Goal: Task Accomplishment & Management: Use online tool/utility

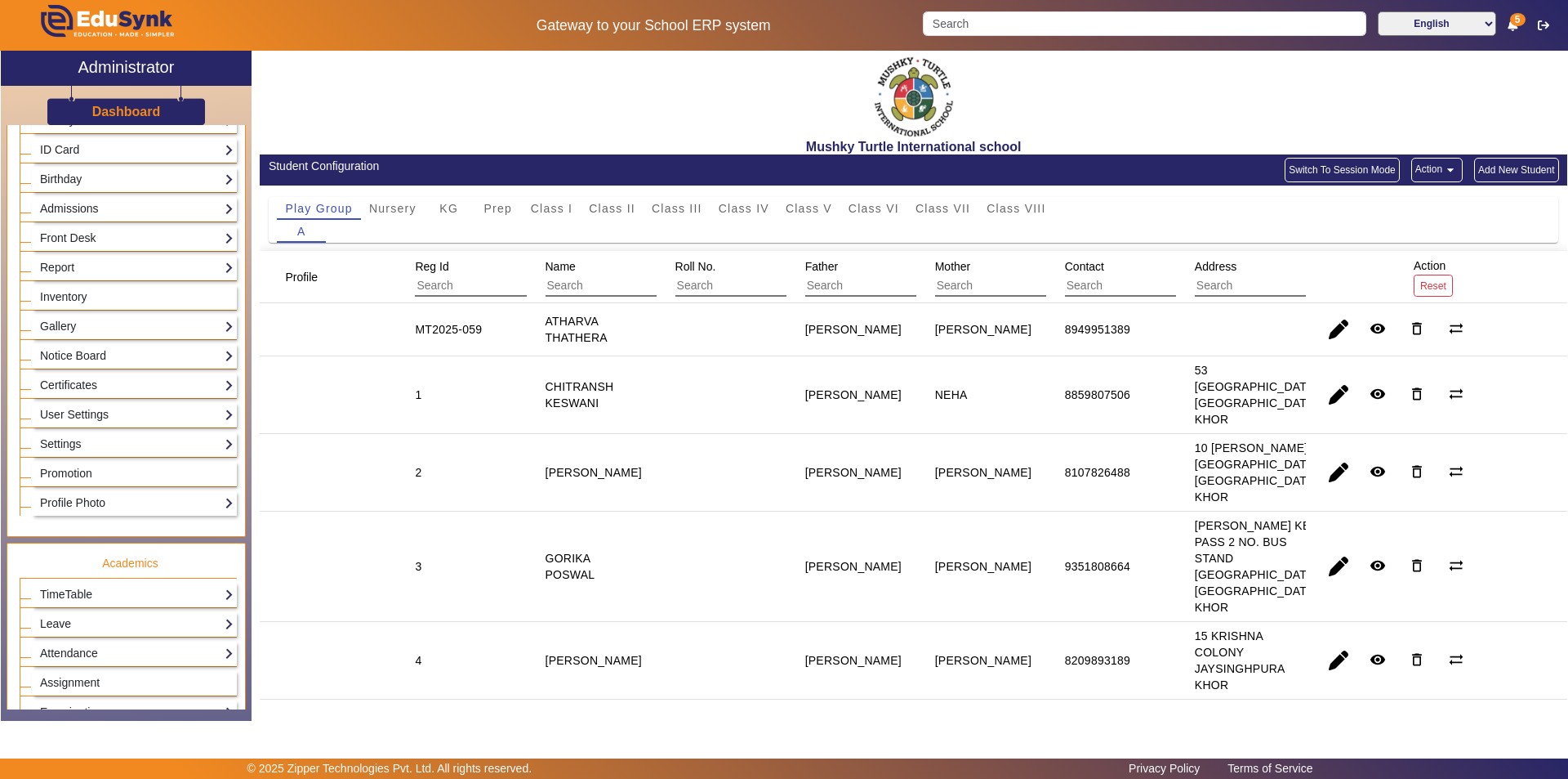
scroll to position [198, 0]
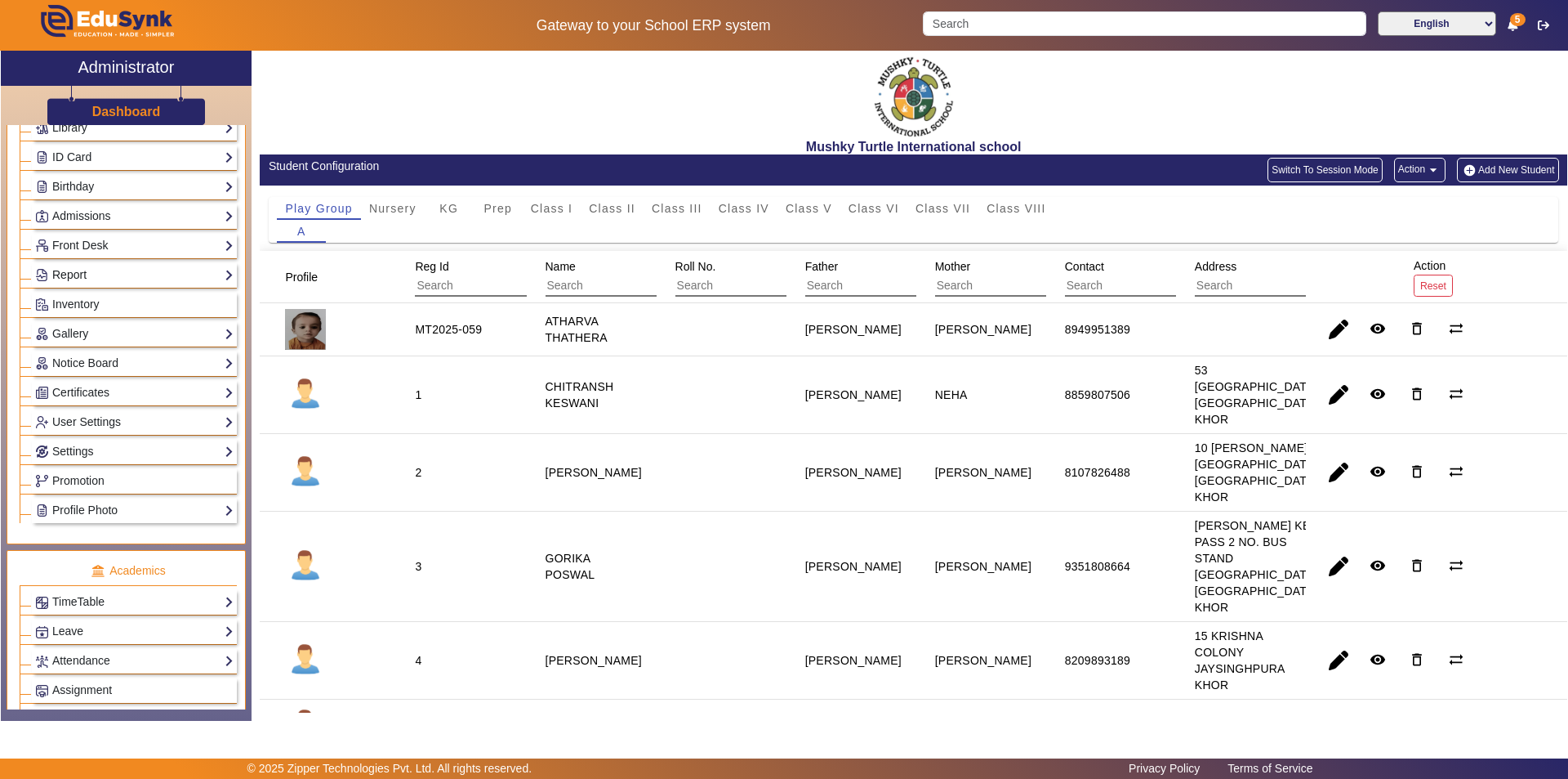
click at [125, 275] on link "Report" at bounding box center [134, 274] width 199 height 19
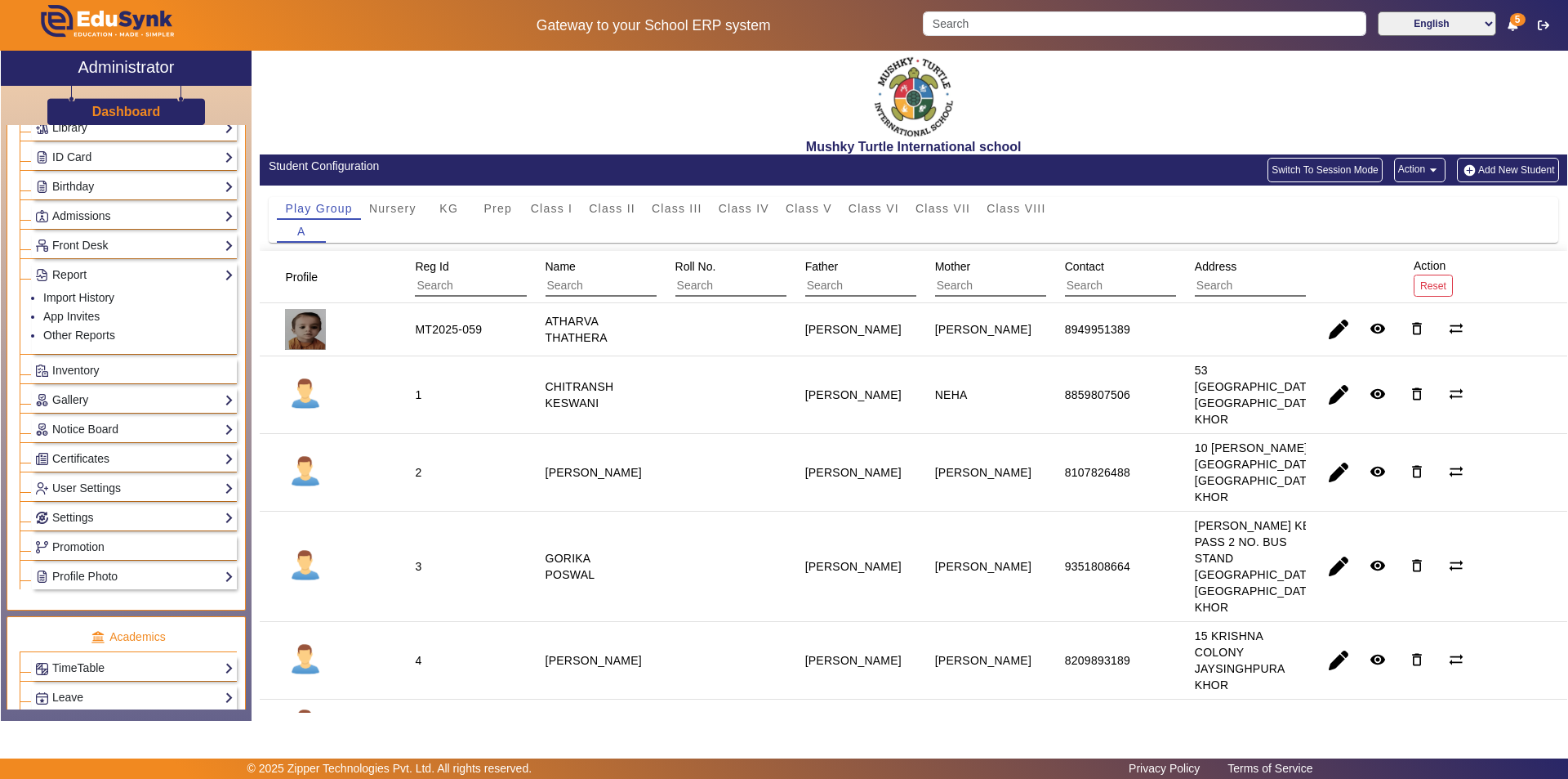
click at [99, 319] on li "App Invites" at bounding box center [137, 317] width 190 height 19
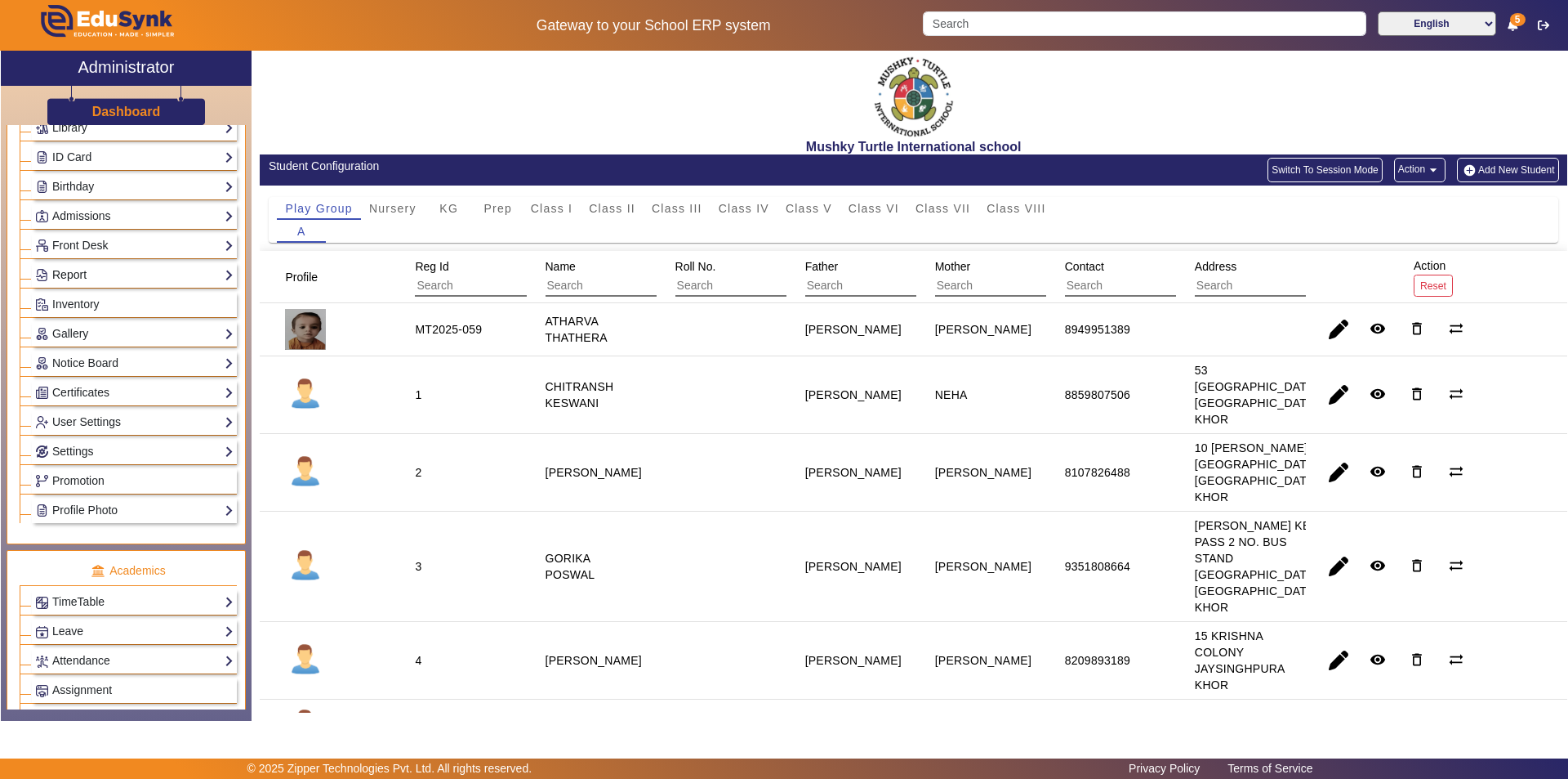
click at [81, 279] on link "Report" at bounding box center [134, 274] width 199 height 19
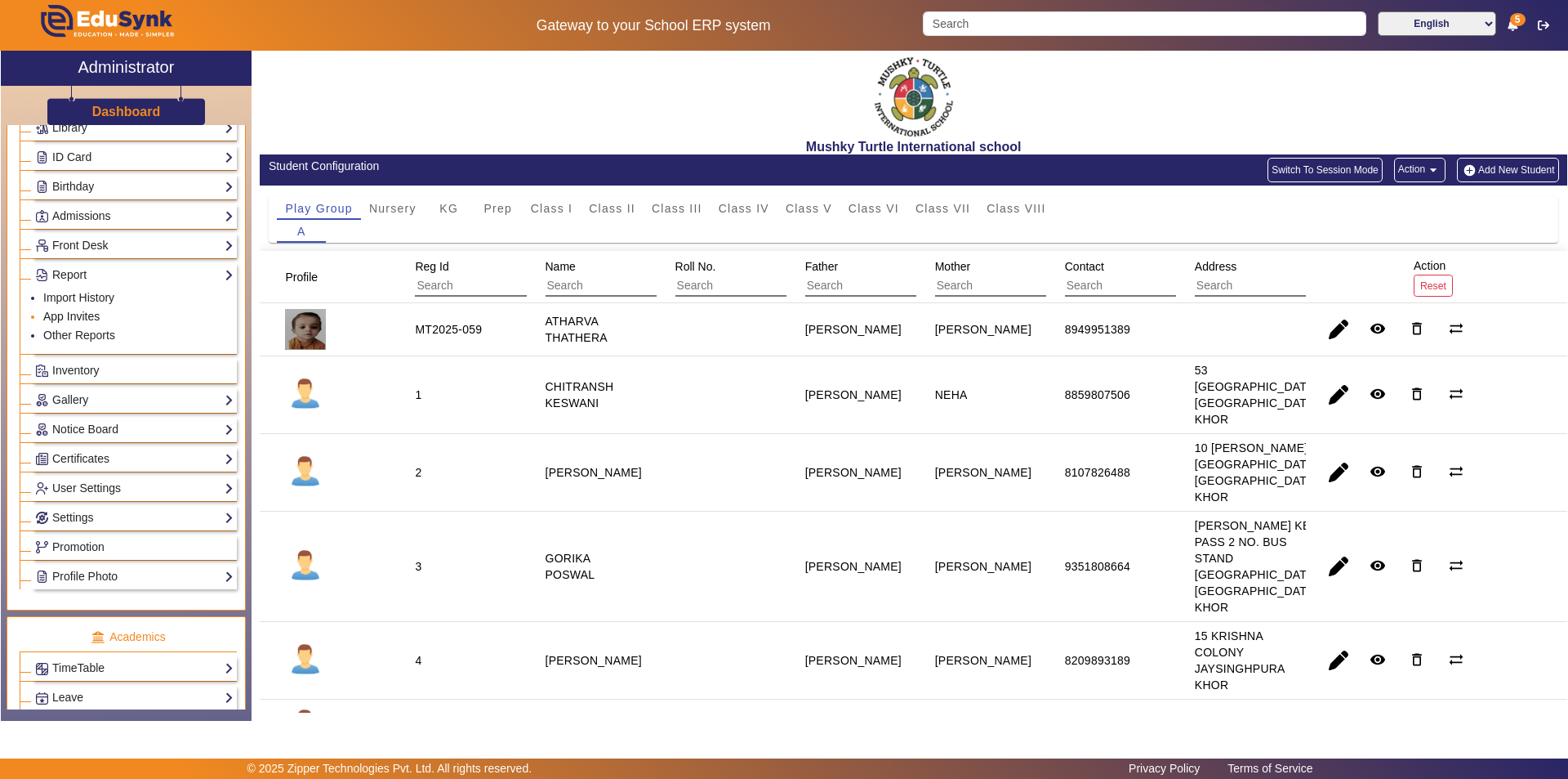
click at [66, 317] on link "App Invites" at bounding box center [71, 316] width 57 height 13
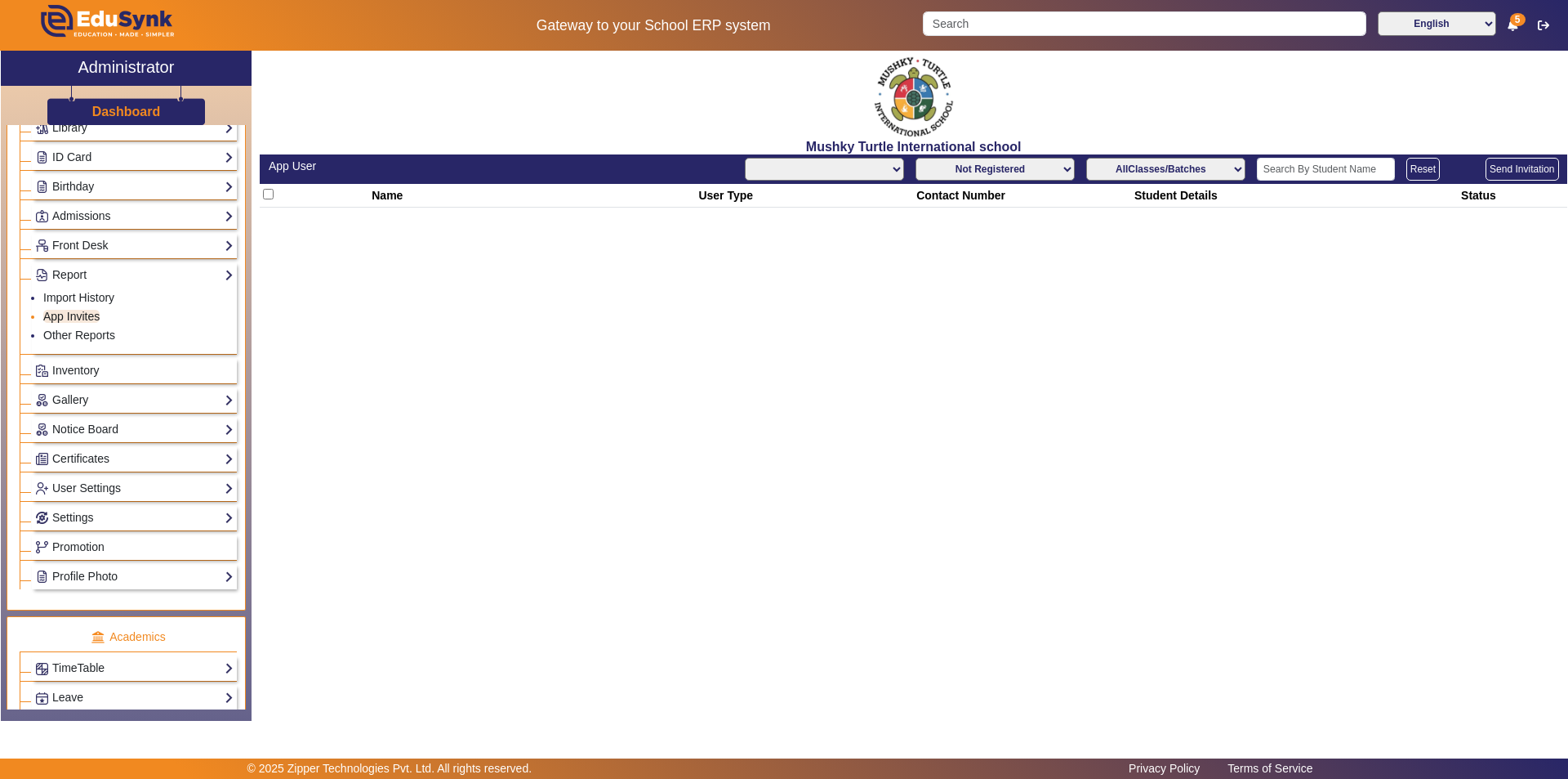
select select "All"
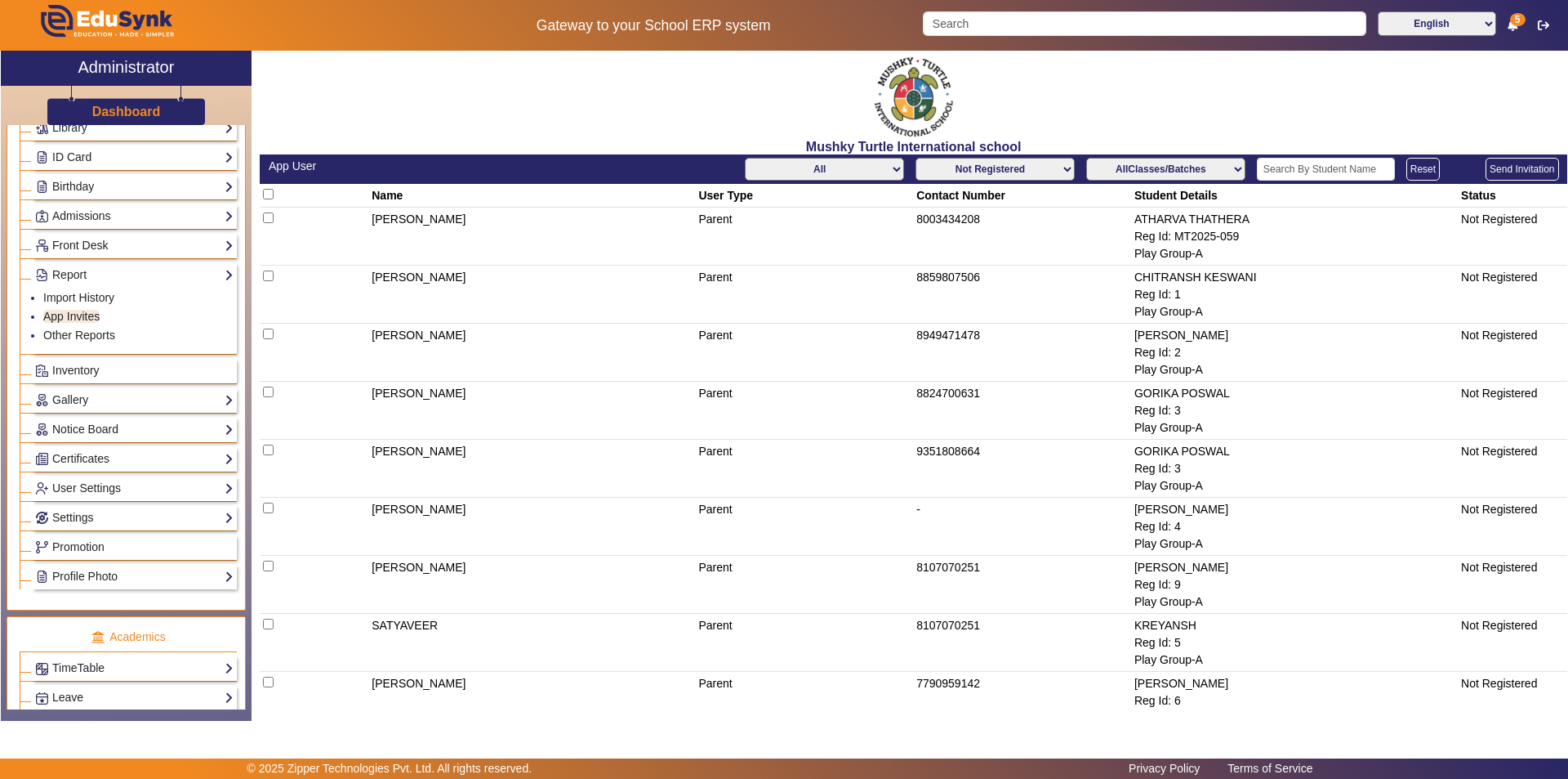
click at [999, 167] on select "Not Registered Registered" at bounding box center [994, 169] width 159 height 22
select select "registered"
click at [915, 158] on select "Not Registered Registered" at bounding box center [994, 169] width 159 height 22
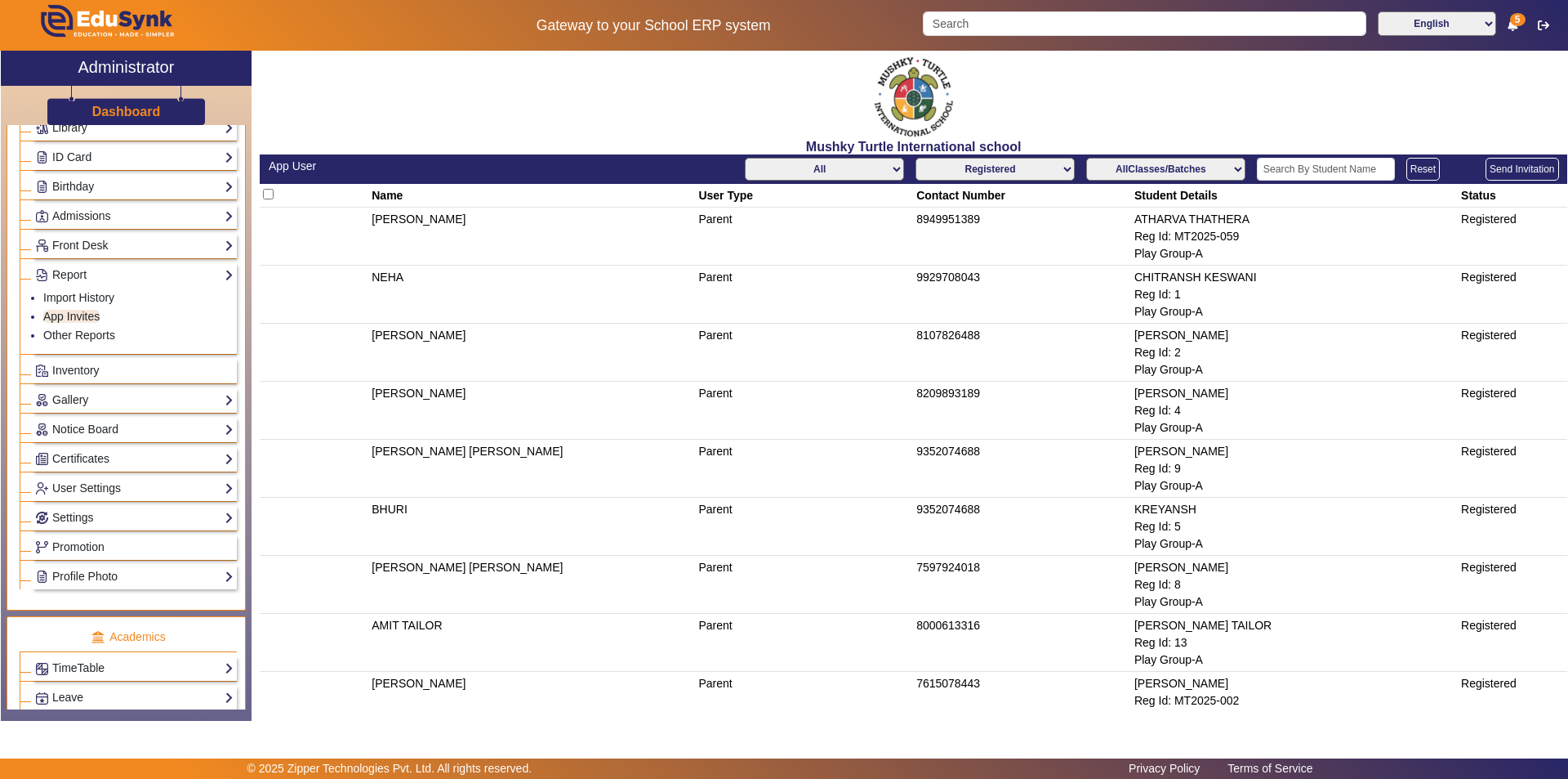
click at [805, 164] on select "All Teacher Parent Driver Support Staff" at bounding box center [823, 169] width 159 height 22
select select "Parent"
click at [745, 158] on select "All Teacher Parent Driver Support Staff" at bounding box center [823, 169] width 159 height 22
click at [1166, 168] on select "AllClasses/Batches Play Group-A Nursery-A KG-A Prep-A Class I-A Class II-A Clas…" at bounding box center [1166, 169] width 159 height 22
click at [1087, 158] on select "AllClasses/Batches Play Group-A Nursery-A KG-A Prep-A Class I-A Class II-A Clas…" at bounding box center [1166, 169] width 159 height 22
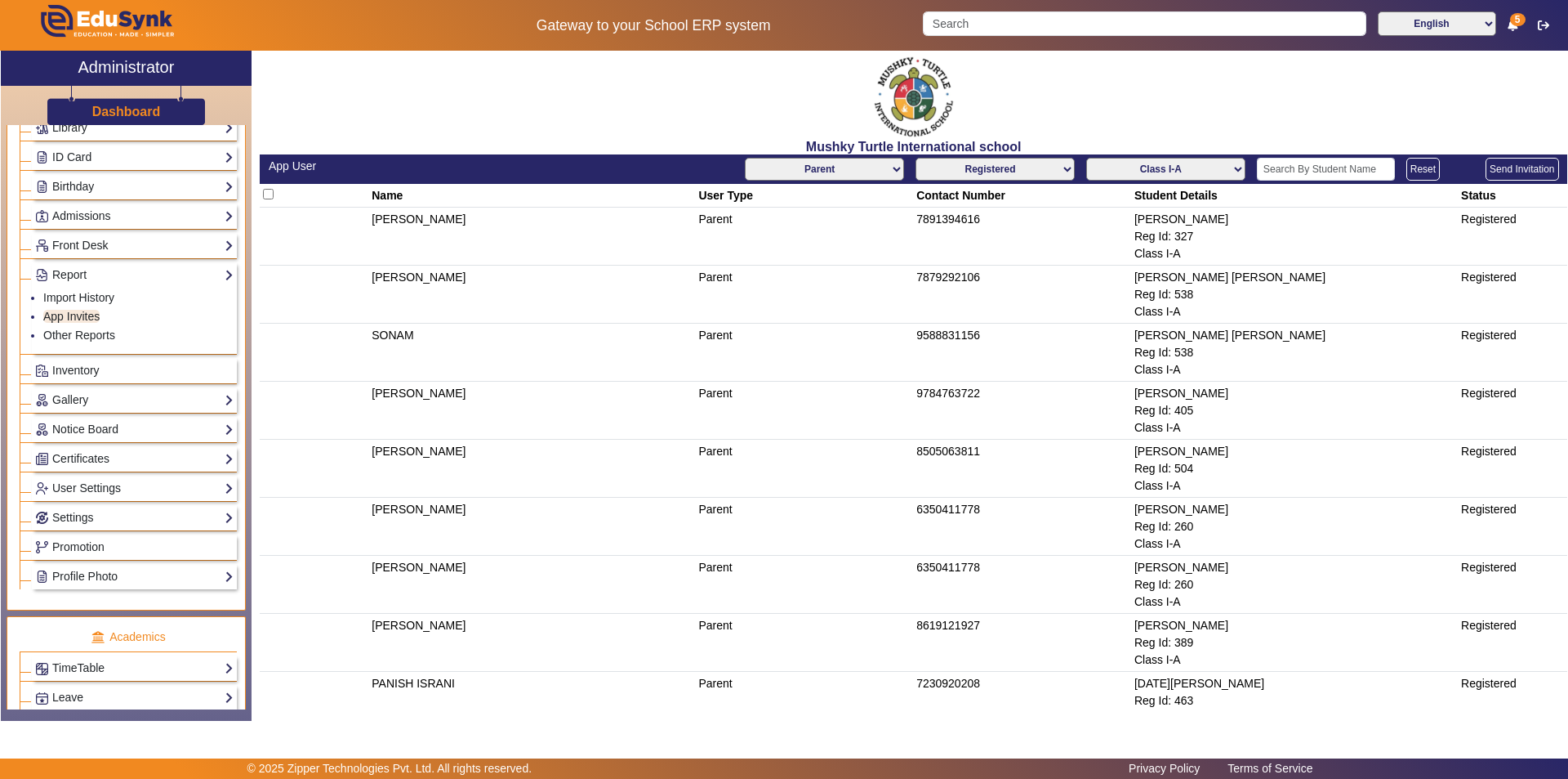
click at [1188, 168] on select "AllClasses/Batches Play Group-A Nursery-A KG-A Prep-A Class I-A Class II-A Clas…" at bounding box center [1166, 169] width 159 height 22
click at [1087, 158] on select "AllClasses/Batches Play Group-A Nursery-A KG-A Prep-A Class I-A Class II-A Clas…" at bounding box center [1166, 169] width 159 height 22
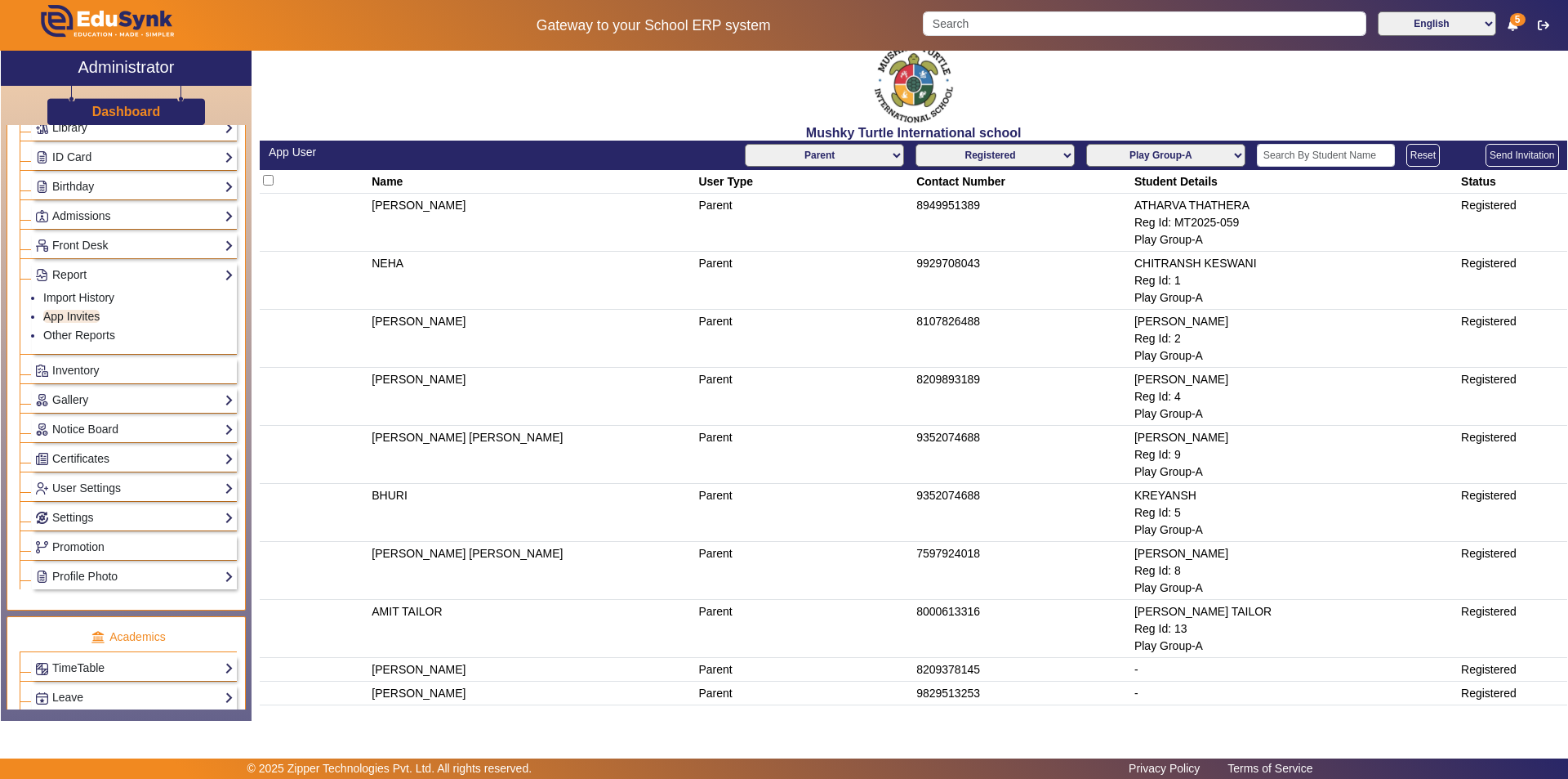
scroll to position [18, 0]
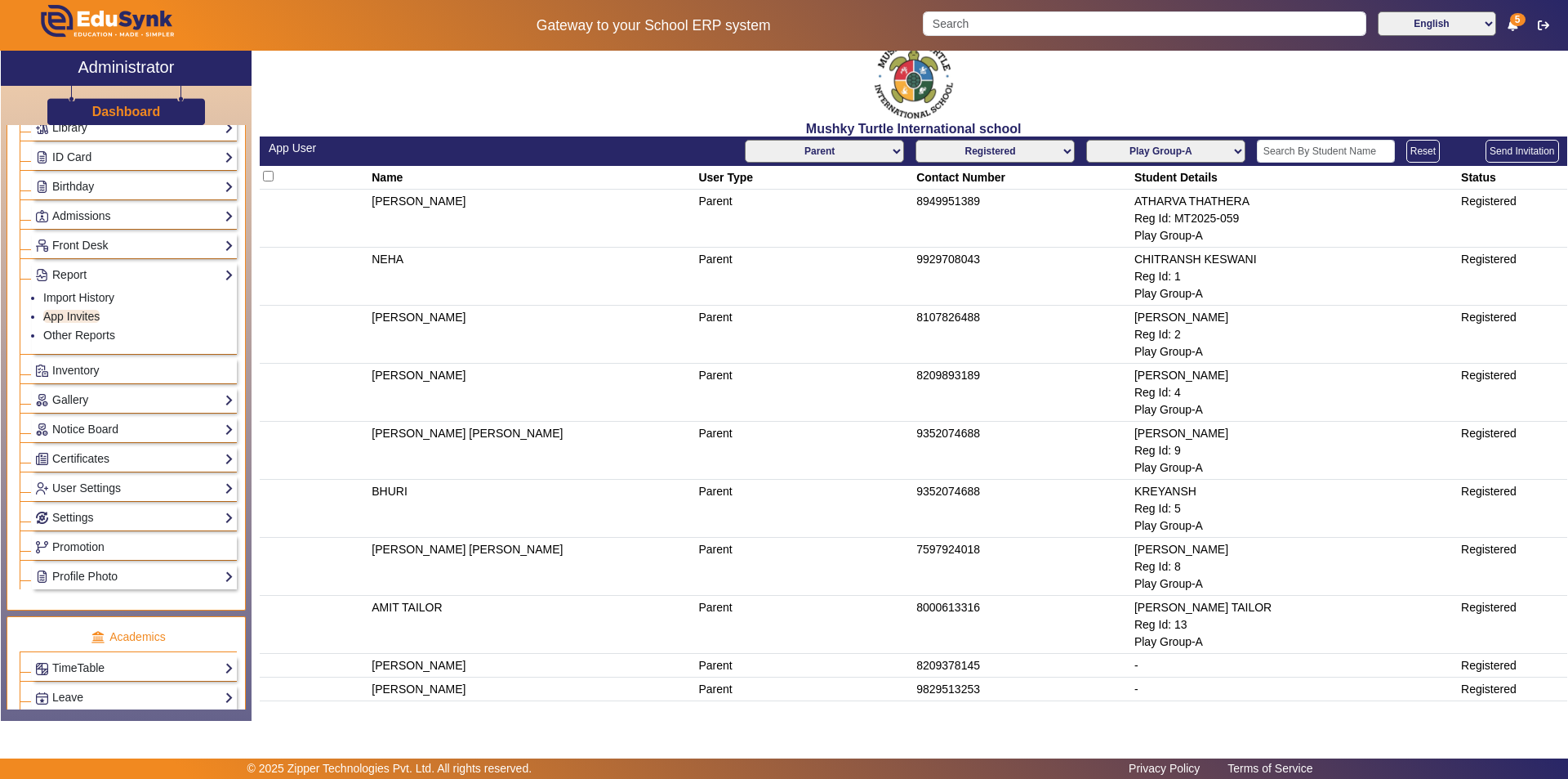
click at [1125, 145] on select "AllClasses/Batches Play Group-A Nursery-A KG-A Prep-A Class I-A Class II-A Clas…" at bounding box center [1166, 150] width 159 height 22
click at [1087, 139] on select "AllClasses/Batches Play Group-A Nursery-A KG-A Prep-A Class I-A Class II-A Clas…" at bounding box center [1166, 150] width 159 height 22
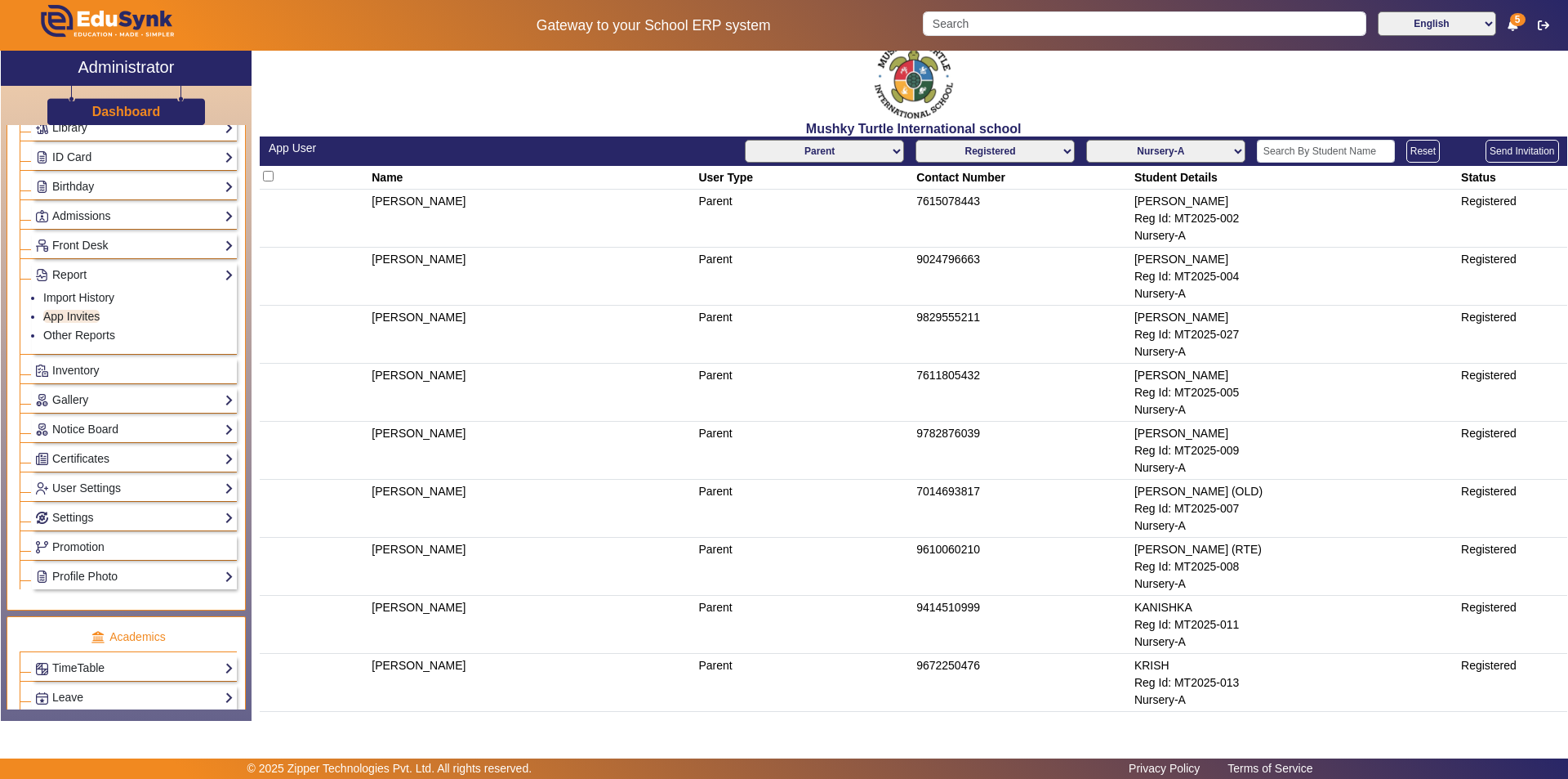
scroll to position [0, 0]
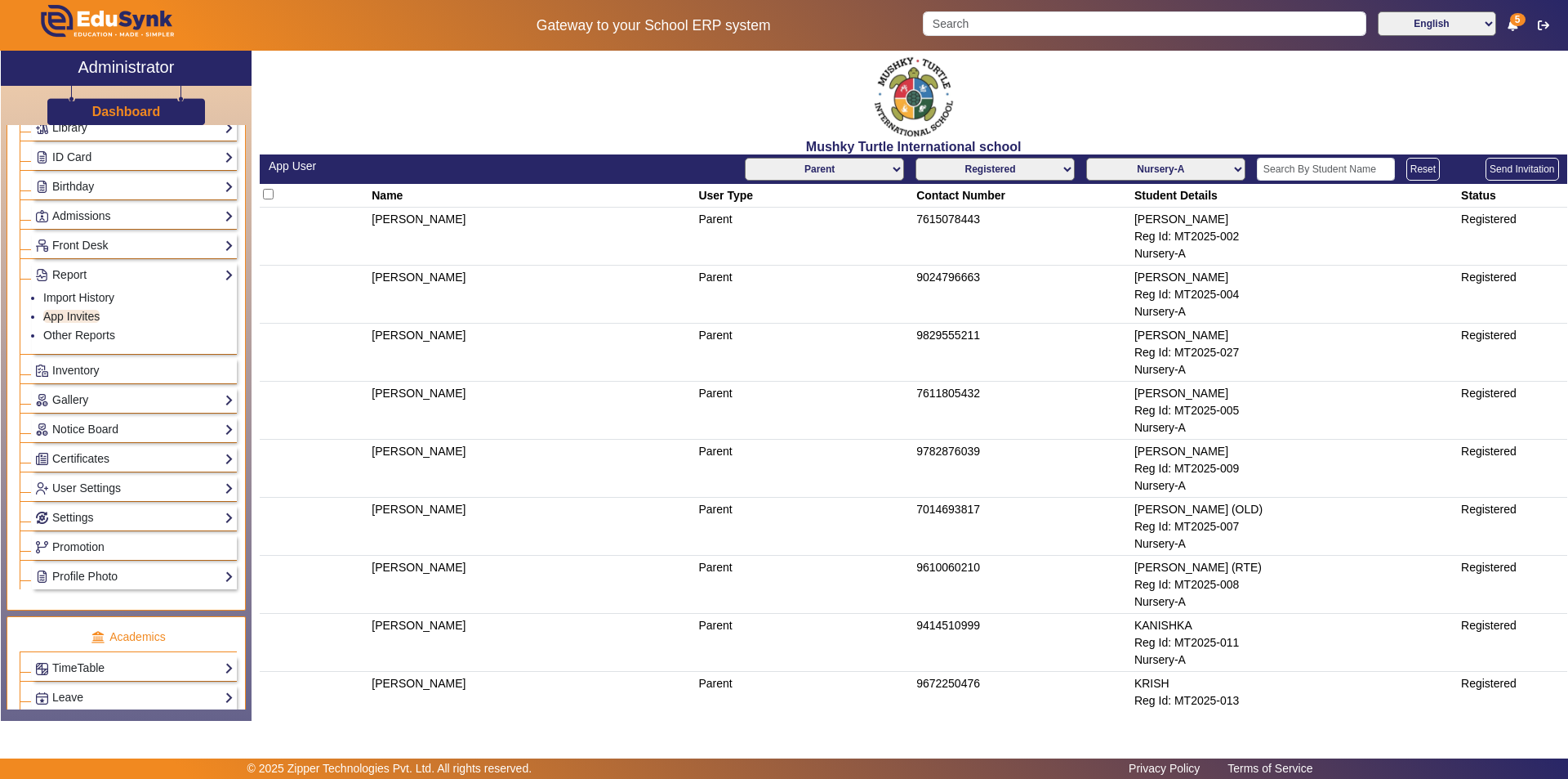
click at [1177, 168] on select "AllClasses/Batches Play Group-A Nursery-A KG-A Prep-A Class I-A Class II-A Clas…" at bounding box center [1166, 169] width 159 height 22
click at [1087, 158] on select "AllClasses/Batches Play Group-A Nursery-A KG-A Prep-A Class I-A Class II-A Clas…" at bounding box center [1166, 169] width 159 height 22
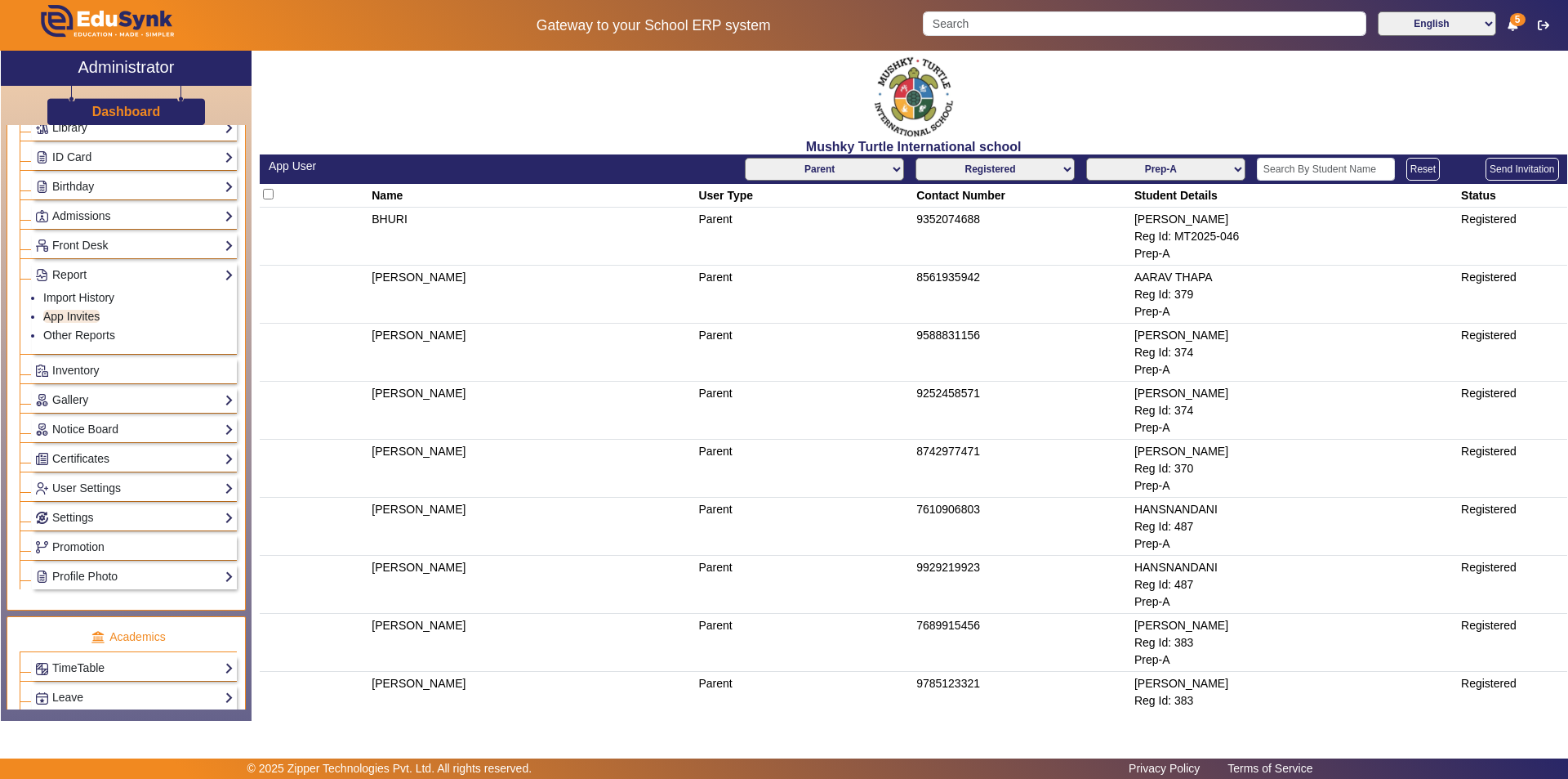
click at [1194, 174] on select "AllClasses/Batches Play Group-A Nursery-A KG-A Prep-A Class I-A Class II-A Clas…" at bounding box center [1166, 169] width 159 height 22
click at [1087, 158] on select "AllClasses/Batches Play Group-A Nursery-A KG-A Prep-A Class I-A Class II-A Clas…" at bounding box center [1166, 169] width 159 height 22
click at [1193, 170] on select "AllClasses/Batches Play Group-A Nursery-A KG-A Prep-A Class I-A Class II-A Clas…" at bounding box center [1166, 169] width 159 height 22
click at [1087, 158] on select "AllClasses/Batches Play Group-A Nursery-A KG-A Prep-A Class I-A Class II-A Clas…" at bounding box center [1166, 169] width 159 height 22
click at [1138, 168] on select "AllClasses/Batches Play Group-A Nursery-A KG-A Prep-A Class I-A Class II-A Clas…" at bounding box center [1166, 169] width 159 height 22
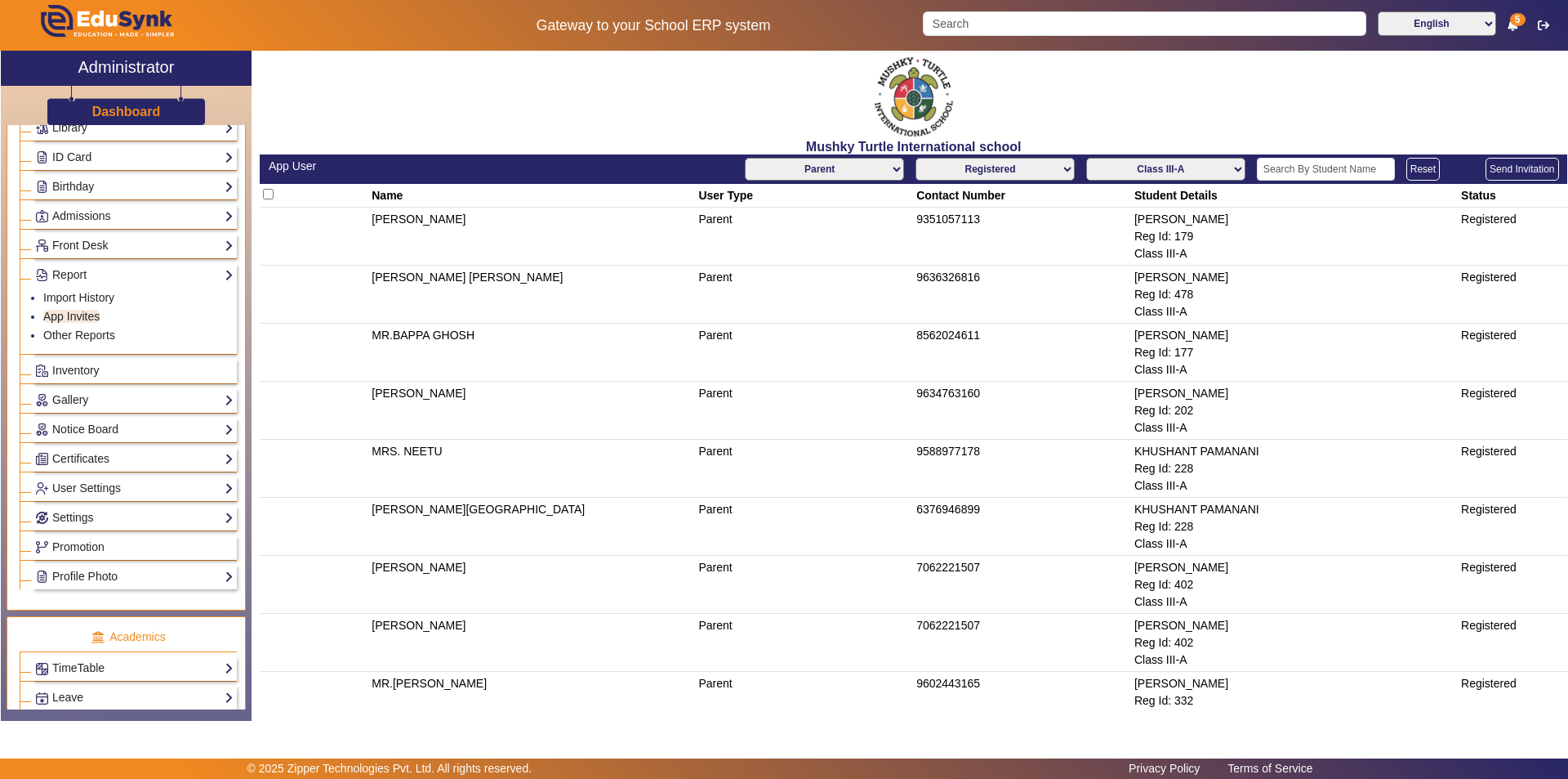
click at [1087, 158] on select "AllClasses/Batches Play Group-A Nursery-A KG-A Prep-A Class I-A Class II-A Clas…" at bounding box center [1166, 169] width 159 height 22
click at [1160, 165] on select "AllClasses/Batches Play Group-A Nursery-A KG-A Prep-A Class I-A Class II-A Clas…" at bounding box center [1166, 169] width 159 height 22
click at [1087, 158] on select "AllClasses/Batches Play Group-A Nursery-A KG-A Prep-A Class I-A Class II-A Clas…" at bounding box center [1166, 169] width 159 height 22
click at [1182, 172] on select "AllClasses/Batches Play Group-A Nursery-A KG-A Prep-A Class I-A Class II-A Clas…" at bounding box center [1166, 169] width 159 height 22
click at [1087, 158] on select "AllClasses/Batches Play Group-A Nursery-A KG-A Prep-A Class I-A Class II-A Clas…" at bounding box center [1166, 169] width 159 height 22
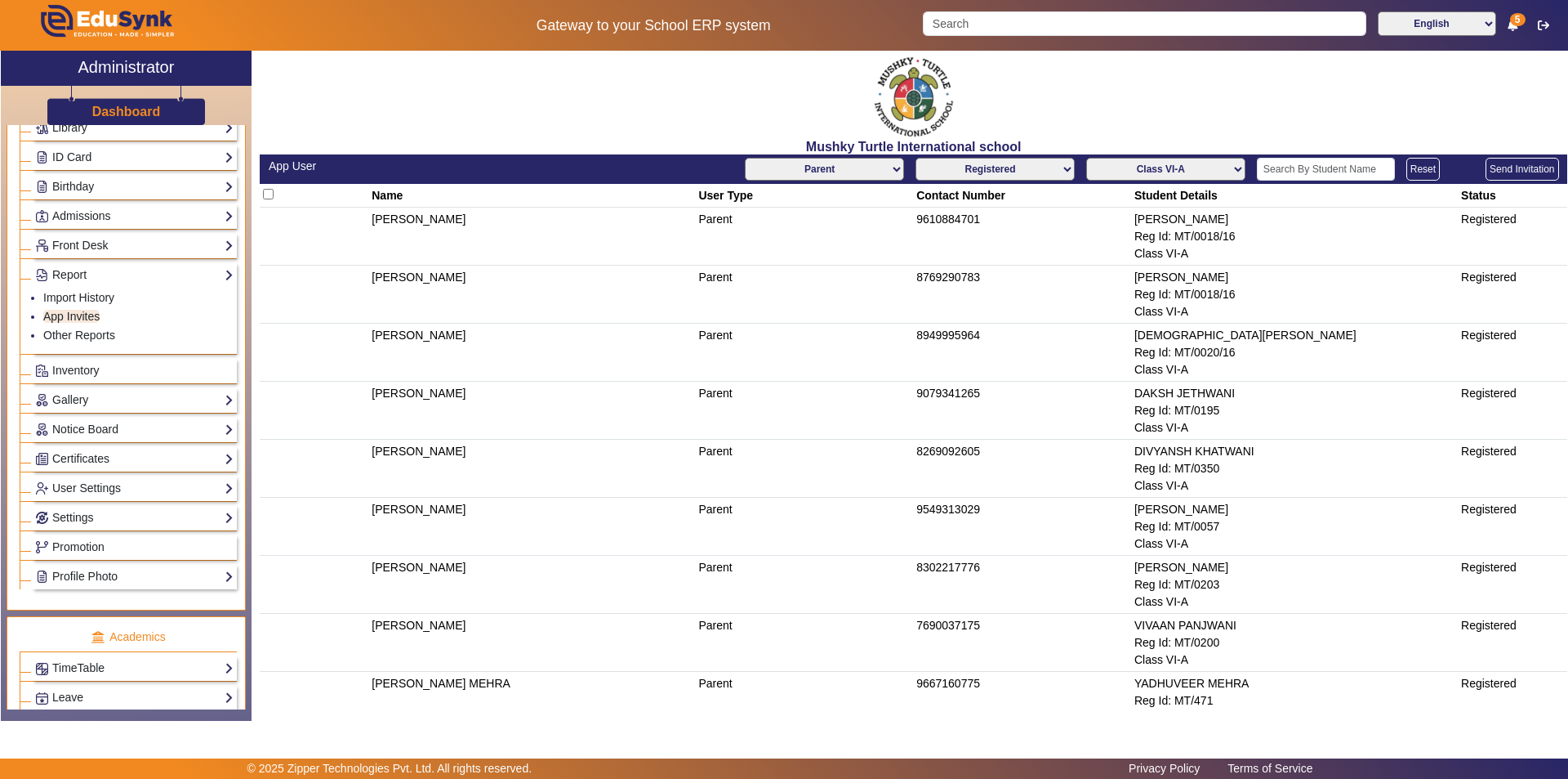
click at [1191, 168] on select "AllClasses/Batches Play Group-A Nursery-A KG-A Prep-A Class I-A Class II-A Clas…" at bounding box center [1166, 169] width 159 height 22
click at [1087, 158] on select "AllClasses/Batches Play Group-A Nursery-A KG-A Prep-A Class I-A Class II-A Clas…" at bounding box center [1166, 169] width 159 height 22
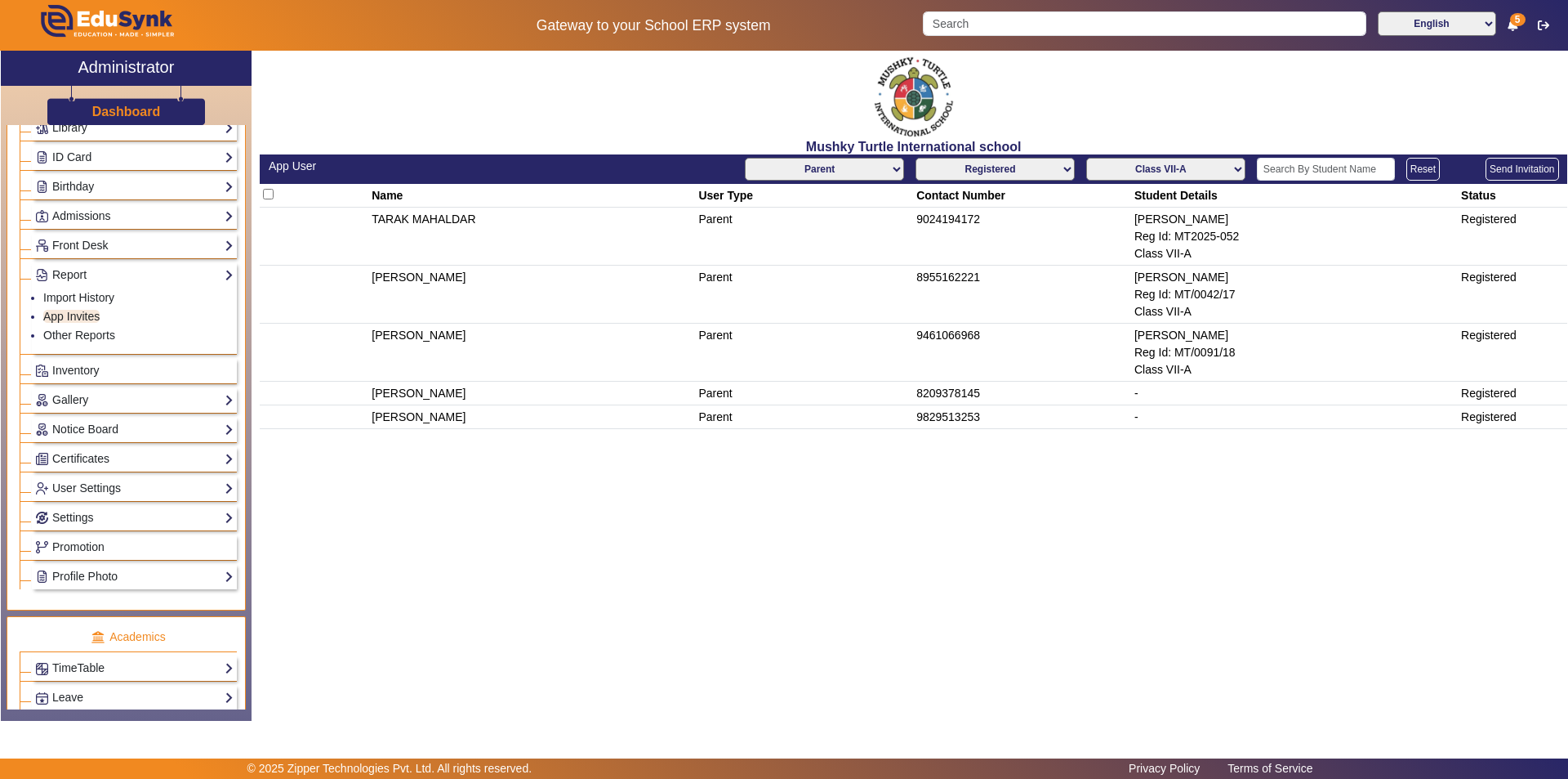
click at [1162, 165] on select "AllClasses/Batches Play Group-A Nursery-A KG-A Prep-A Class I-A Class II-A Clas…" at bounding box center [1166, 169] width 159 height 22
select select "KG-A"
click at [1088, 158] on select "AllClasses/Batches Play Group-A Nursery-A KG-A Prep-A Class I-A Class II-A Clas…" at bounding box center [1166, 169] width 159 height 22
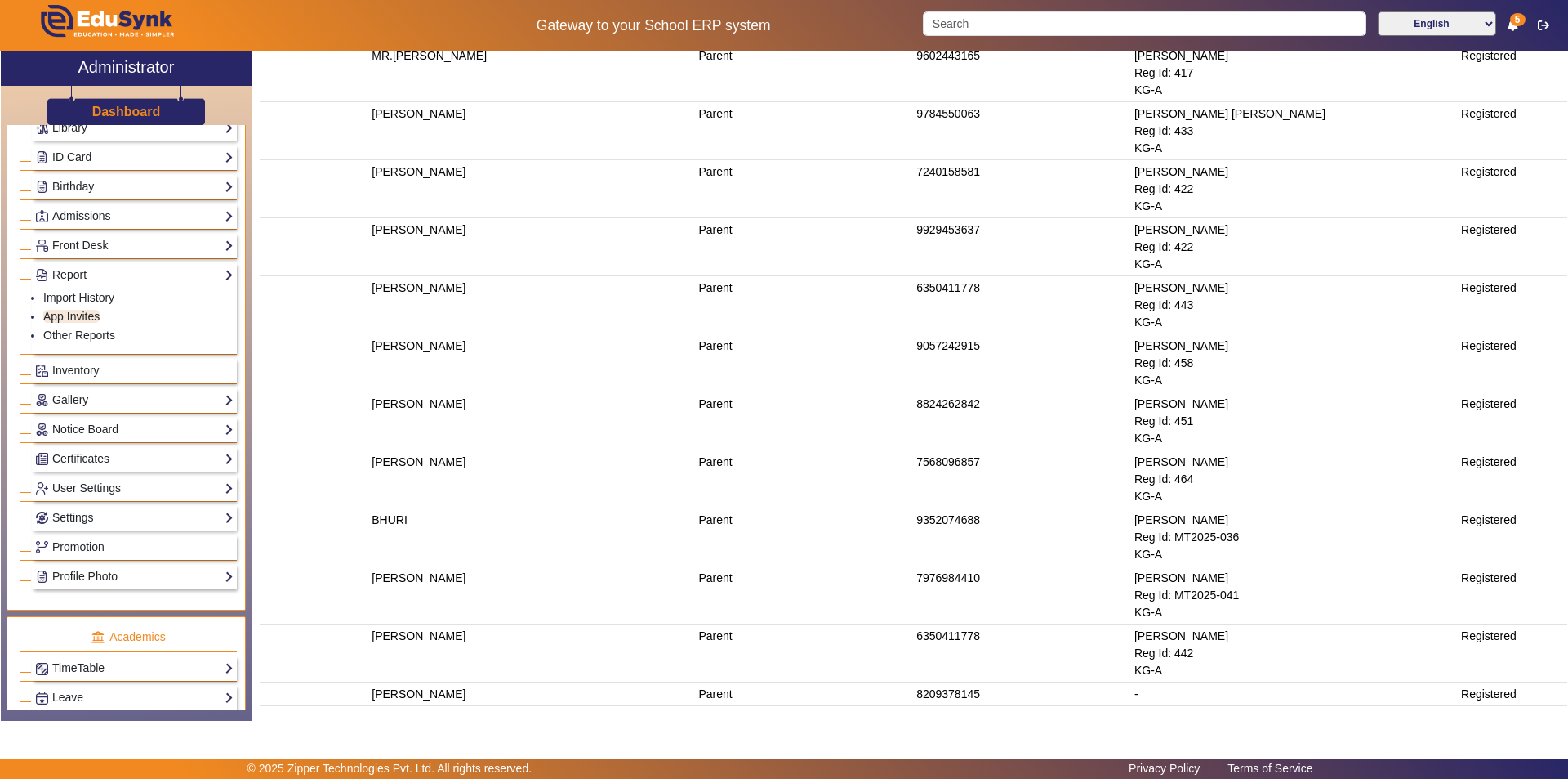
scroll to position [1188, 0]
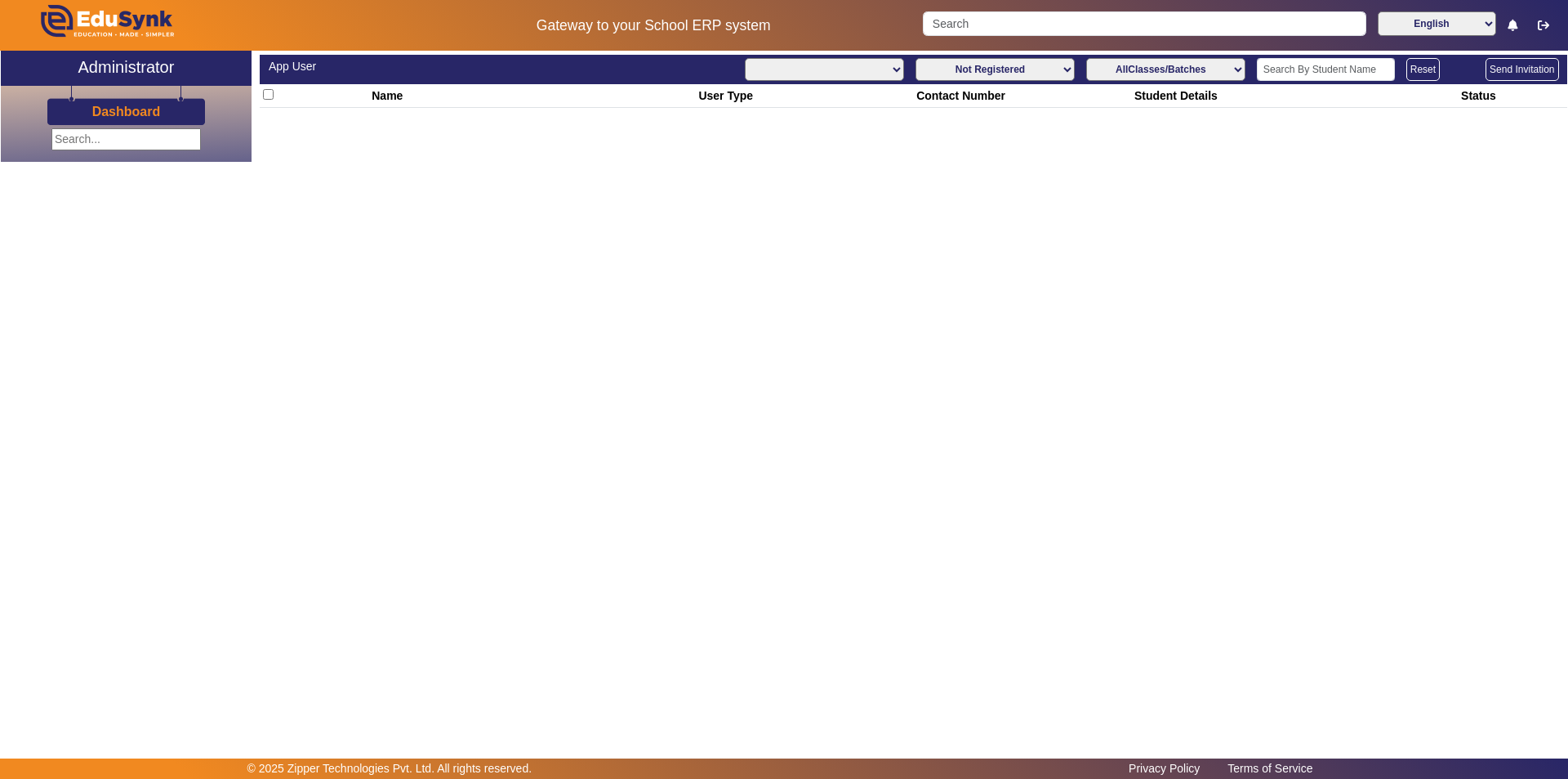
select select "All"
